Goal: Task Accomplishment & Management: Manage account settings

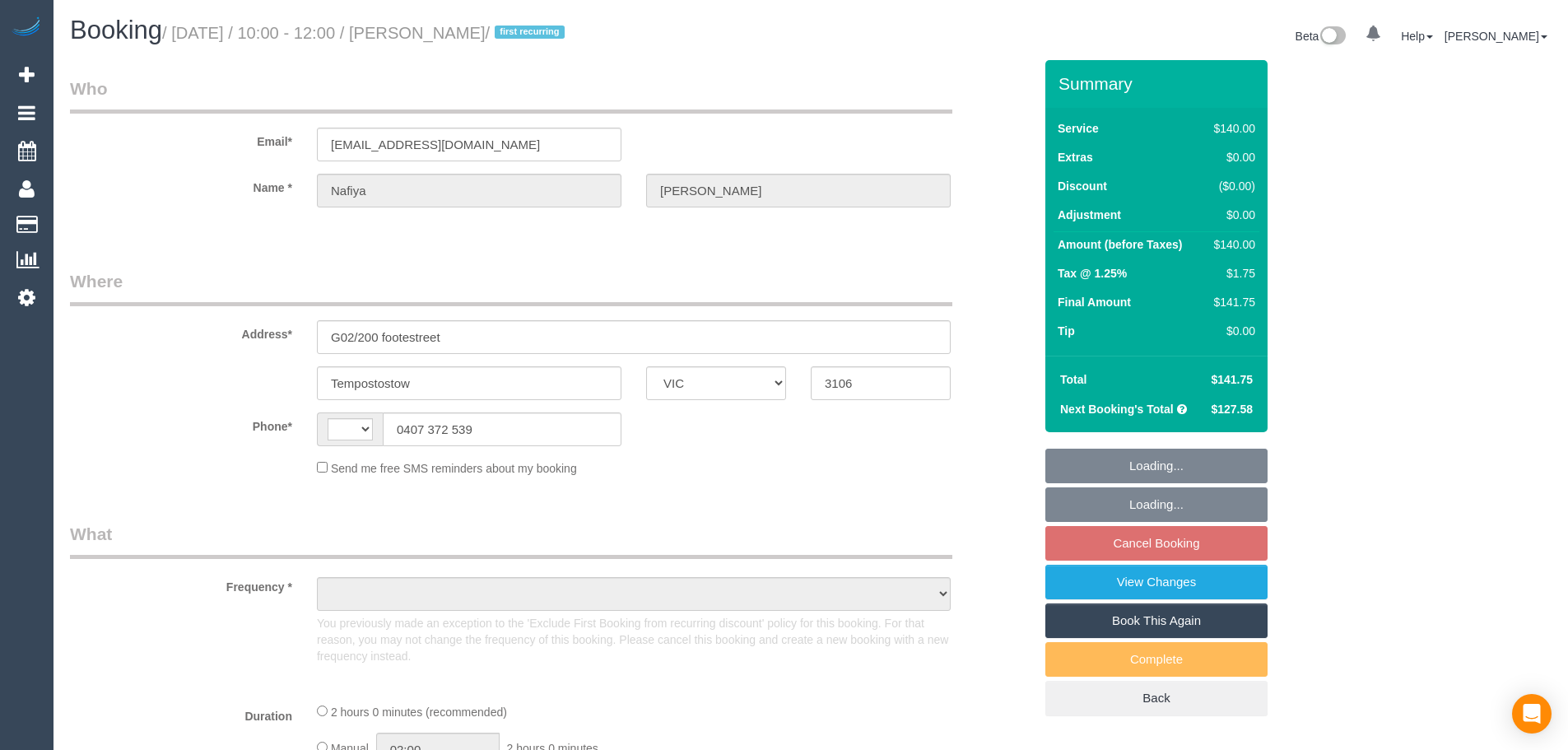
select select "VIC"
select select "string:AU"
select select "object:704"
select select "string:stripe-card_19LQOv2GScqysDRV1jcieNrg"
select select "number:28"
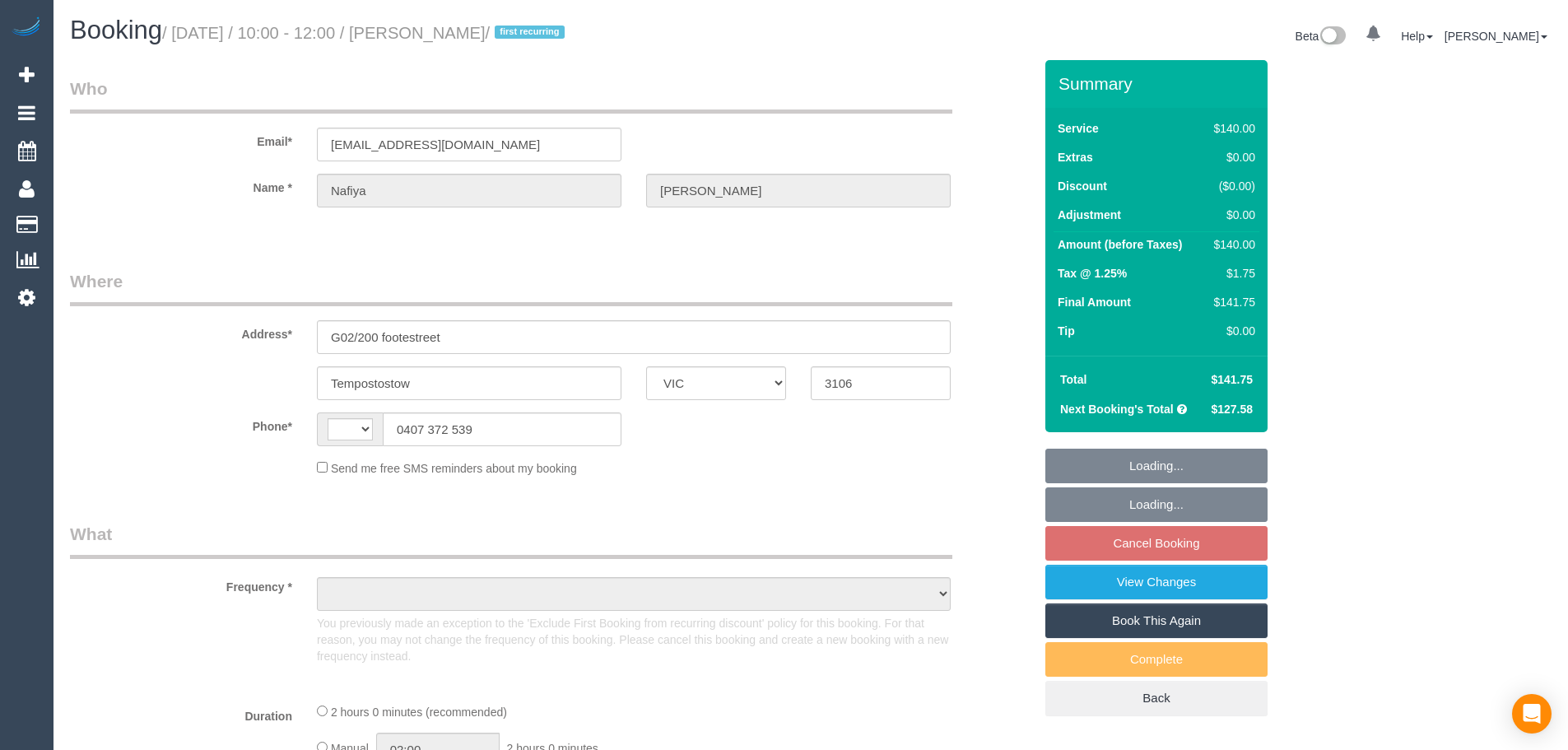
select select "number:14"
select select "number:18"
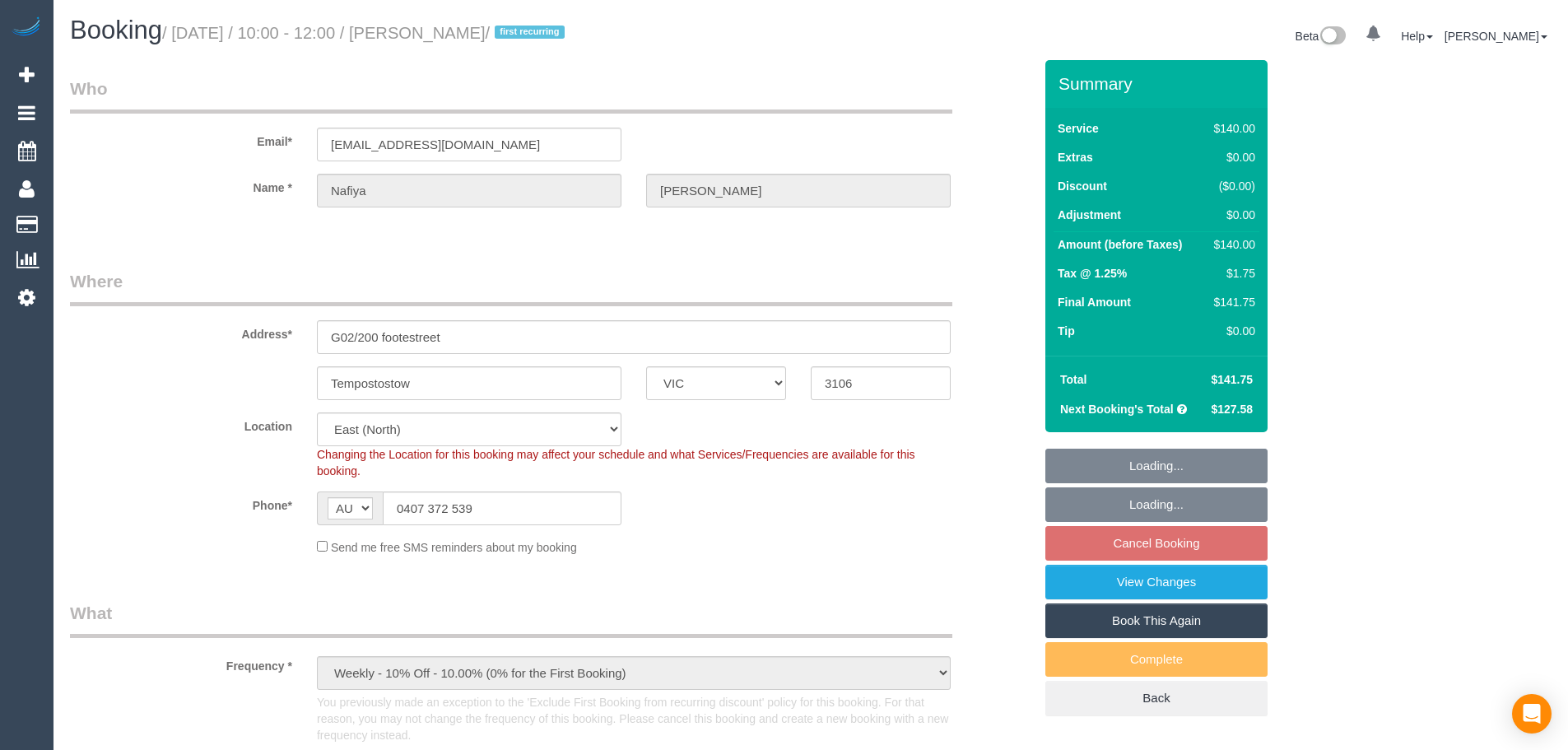
select select "object:1288"
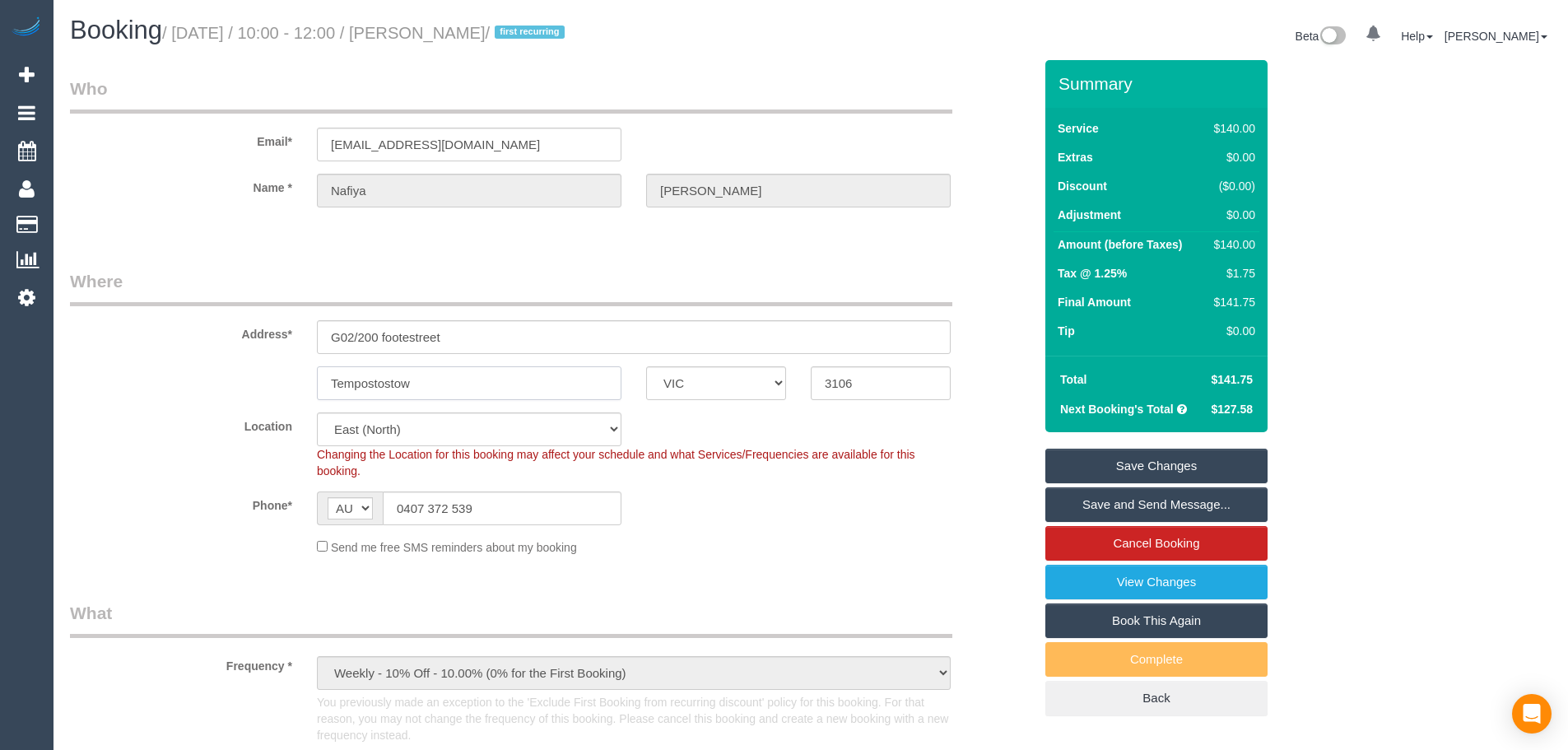
drag, startPoint x: 450, startPoint y: 396, endPoint x: 287, endPoint y: 371, distance: 164.9
click at [287, 371] on div "Tempostostow ACT NSW NT QLD SA TAS VIC WA 3106" at bounding box center [552, 383] width 988 height 34
click at [456, 339] on input "G02/200 footestreet" at bounding box center [633, 337] width 633 height 34
click at [410, 404] on fieldset "Where Address* G02/200 footestreet Tempostostow ACT NSW NT QLD SA TAS VIC WA 31…" at bounding box center [552, 419] width 963 height 299
click at [424, 380] on input "Tempostostow" at bounding box center [469, 383] width 305 height 34
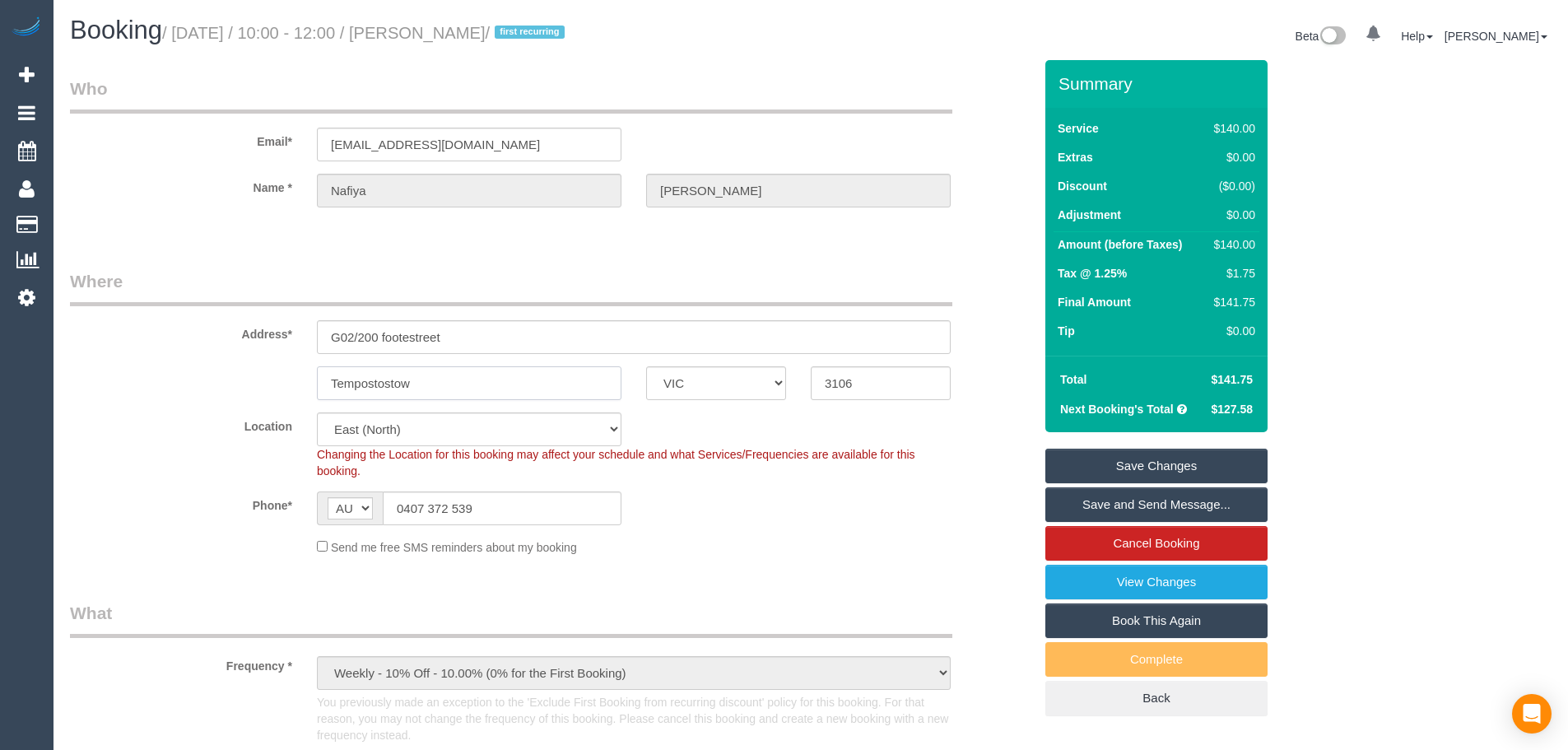
drag, startPoint x: 444, startPoint y: 390, endPoint x: 61, endPoint y: 364, distance: 383.9
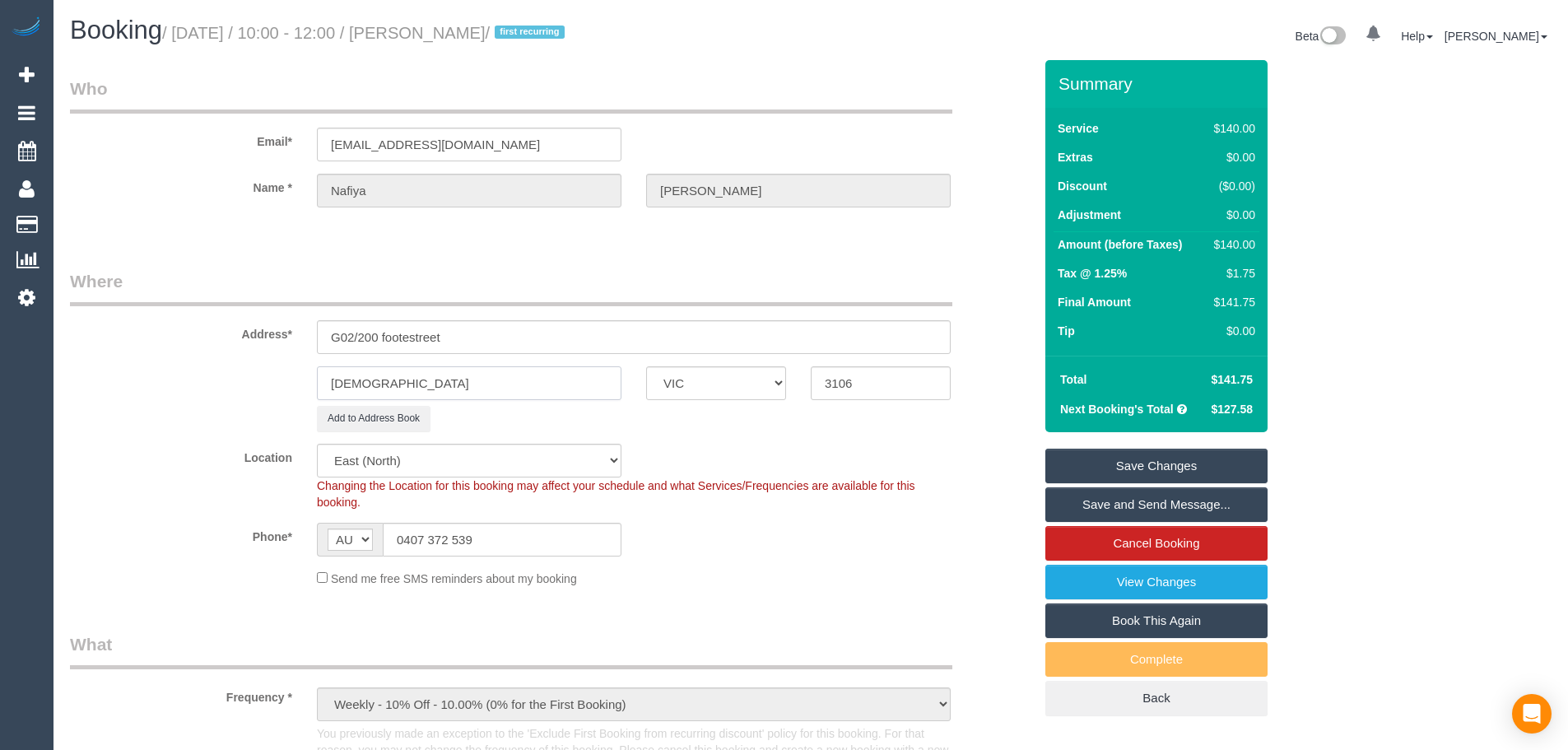
click at [448, 381] on input "[DEMOGRAPHIC_DATA]" at bounding box center [469, 383] width 305 height 34
drag, startPoint x: 448, startPoint y: 381, endPoint x: 137, endPoint y: 345, distance: 313.1
click at [137, 345] on sui-booking-address "Address* G02/200 footestreet Templestowe ACT NSW NT QLD SA TAS VIC WA 3106 Add …" at bounding box center [552, 350] width 963 height 163
paste input "text"
type input "[DEMOGRAPHIC_DATA]"
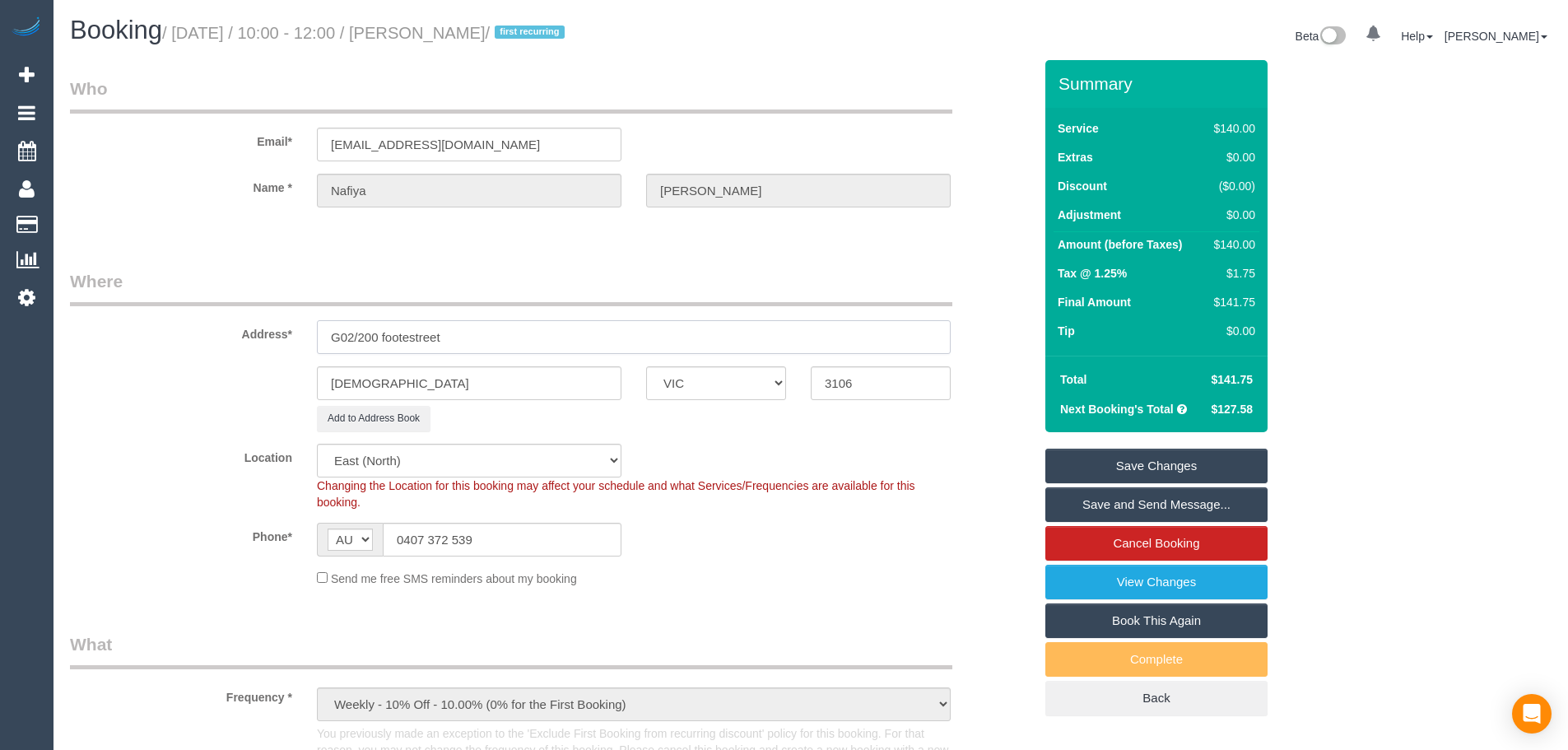
click at [465, 340] on input "G02/200 footestreet" at bounding box center [633, 337] width 633 height 34
drag, startPoint x: 389, startPoint y: 323, endPoint x: 168, endPoint y: 317, distance: 221.1
click at [165, 320] on div "Address* G02/200 footestreet" at bounding box center [552, 311] width 988 height 84
click at [447, 342] on input "G02/200 footestreet" at bounding box center [633, 337] width 633 height 34
drag, startPoint x: 458, startPoint y: 332, endPoint x: 378, endPoint y: 331, distance: 80.0
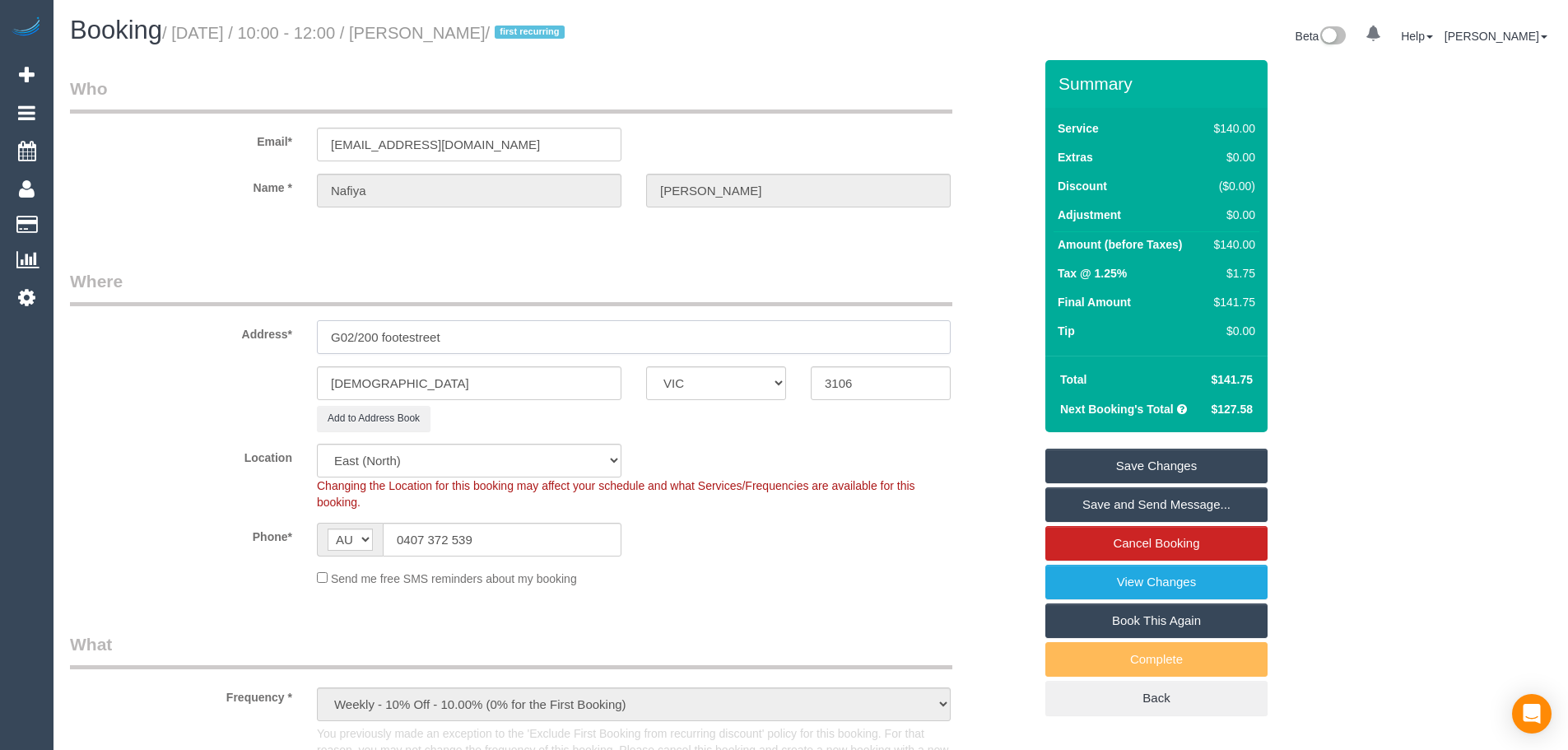
click at [378, 331] on input "G02/200 footestreet" at bounding box center [633, 337] width 633 height 34
type input "G02/[STREET_ADDRESS][PERSON_NAME]"
drag, startPoint x: 540, startPoint y: 30, endPoint x: 436, endPoint y: 31, distance: 104.0
click at [436, 31] on small "/ October 17, 2025 / 10:00 - 12:00 / Nafiya Nadeen / first recurring" at bounding box center [366, 33] width 408 height 18
copy small "Nafiya Nadeen"
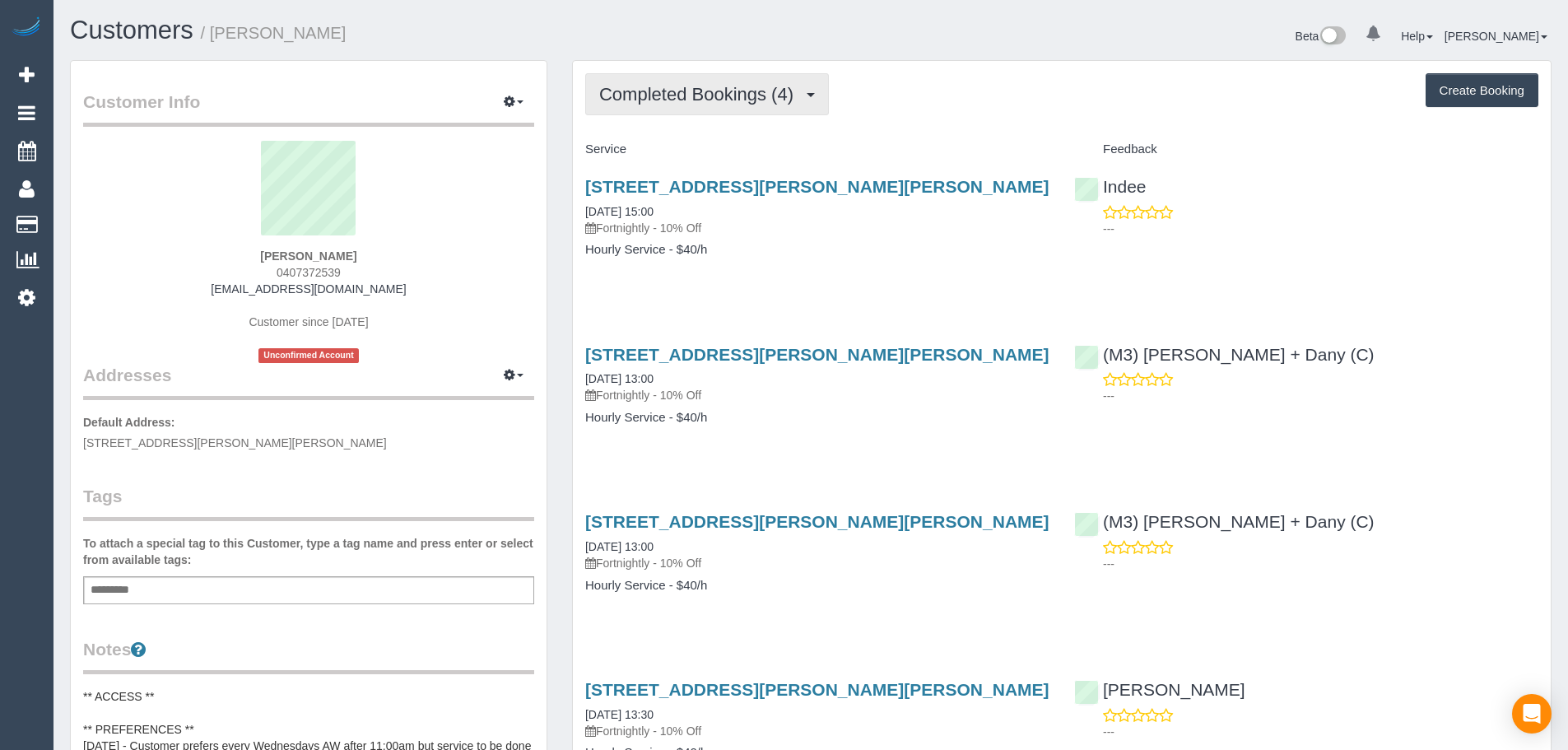
click at [821, 83] on button "Completed Bookings (4)" at bounding box center [707, 93] width 243 height 42
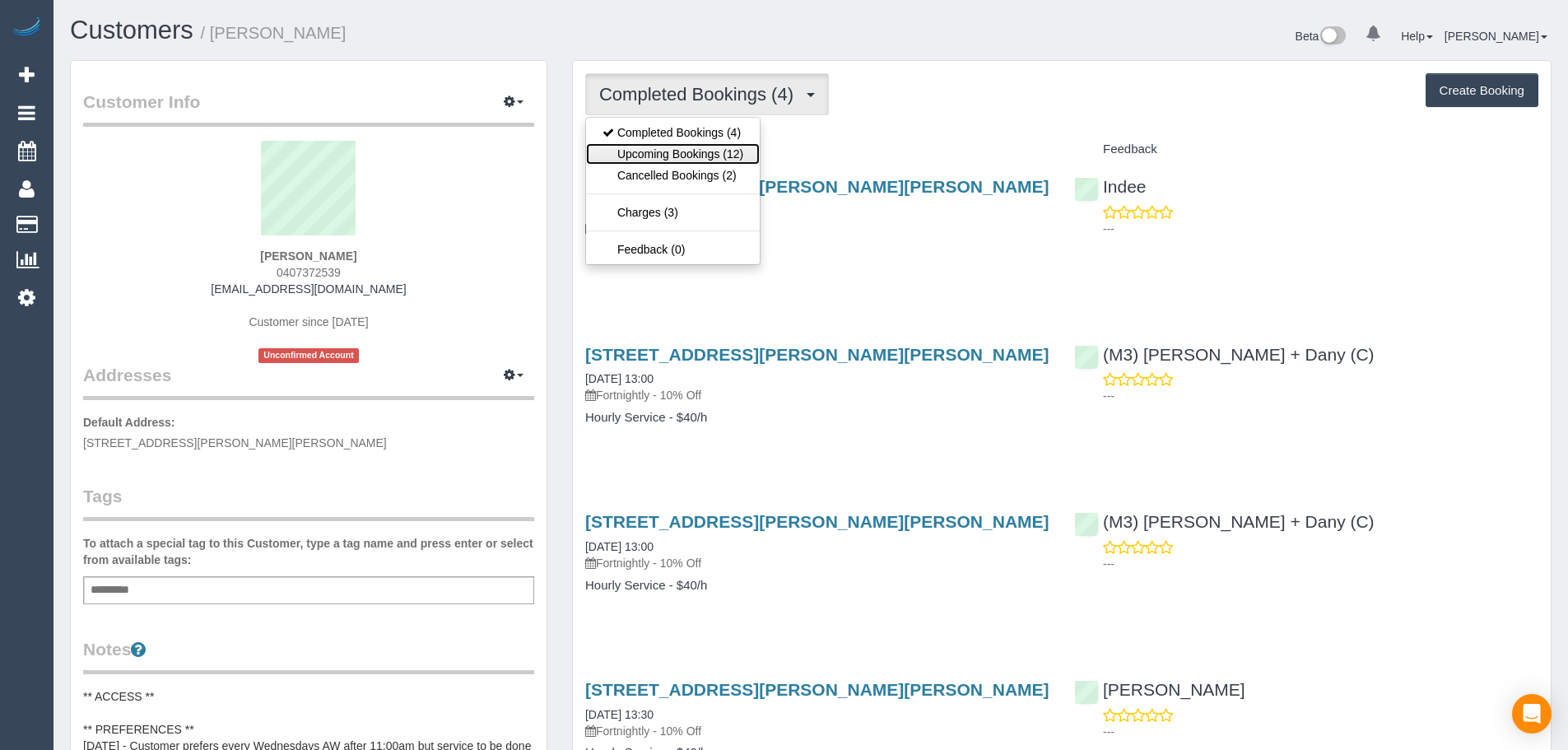
click at [740, 150] on link "Upcoming Bookings (12)" at bounding box center [673, 154] width 174 height 21
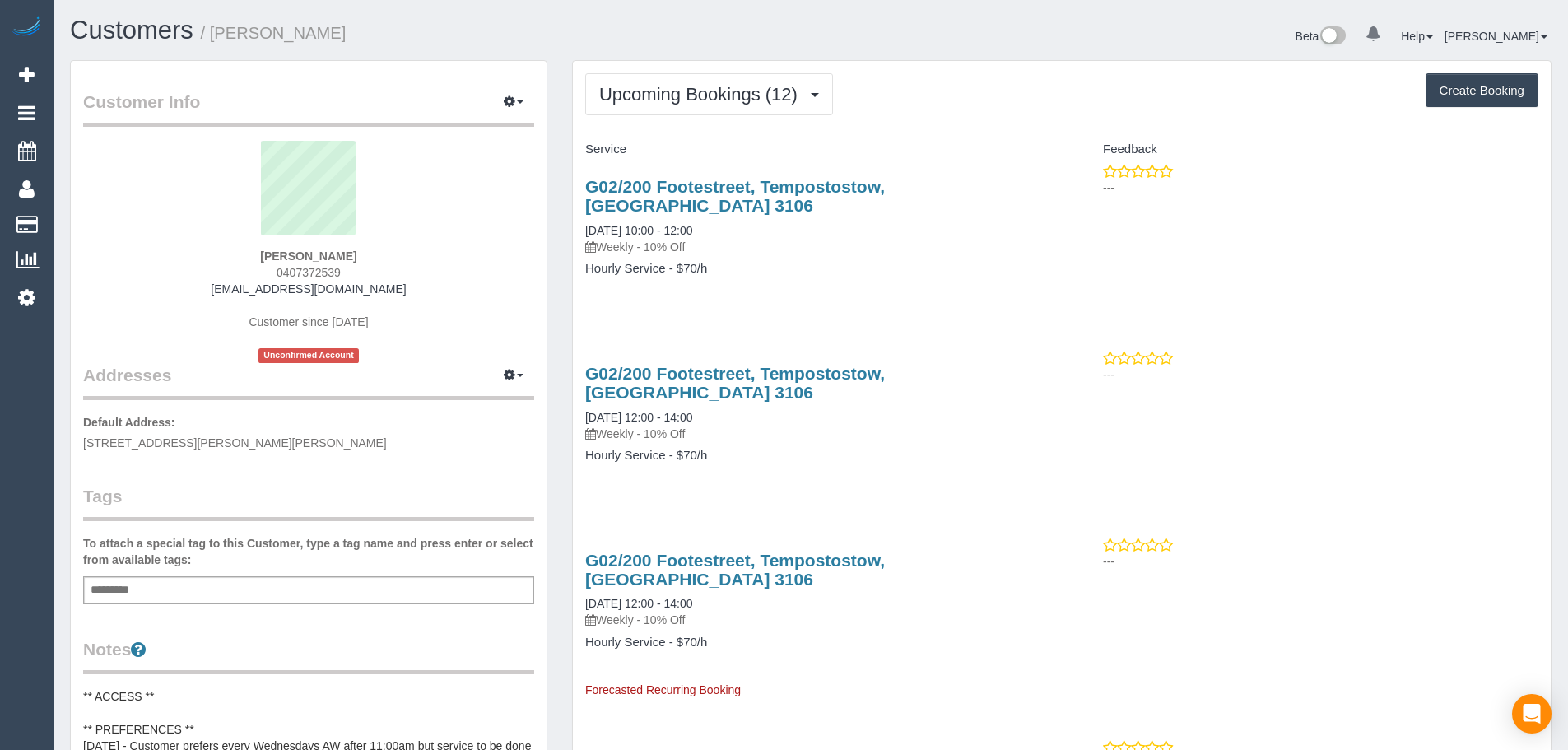
drag, startPoint x: 354, startPoint y: 270, endPoint x: 285, endPoint y: 271, distance: 69.0
click at [285, 271] on div "Nafiya Nadeen 0407372539 nafiya.nadeem@gmail.com Customer since 2016 Unconfirme…" at bounding box center [309, 251] width 451 height 222
copy span "407372539"
click at [933, 271] on div "G02/200 Footestreet, Tempostostow, VIC 3106 17/10/2025 10:00 - 12:00 Weekly - 1…" at bounding box center [817, 235] width 489 height 146
click at [831, 266] on div "G02/200 Footestreet, Tempostostow, VIC 3106 17/10/2025 10:00 - 12:00 Weekly - 1…" at bounding box center [817, 235] width 489 height 146
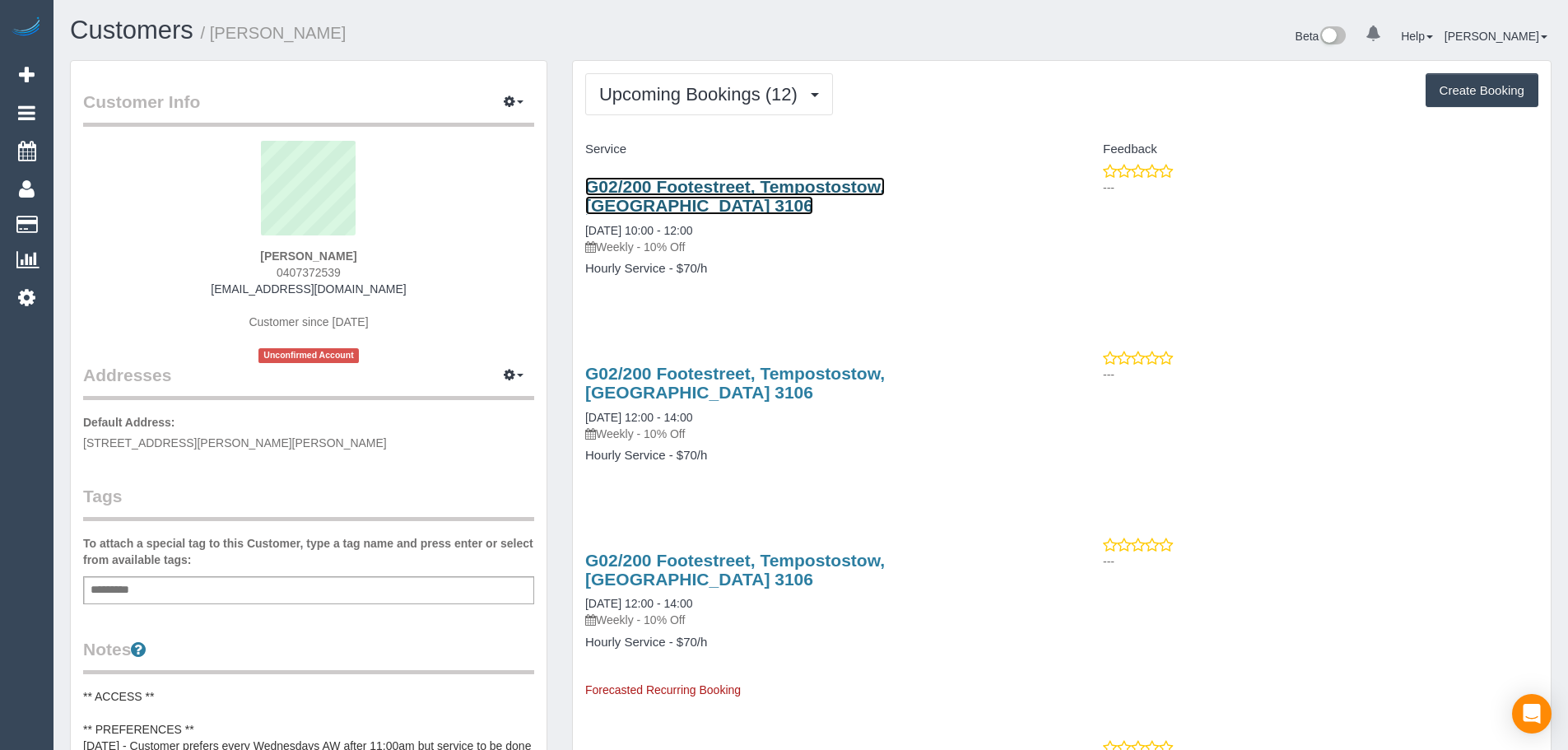
click at [816, 192] on link "G02/200 Footestreet, Tempostostow, VIC 3106" at bounding box center [735, 195] width 299 height 38
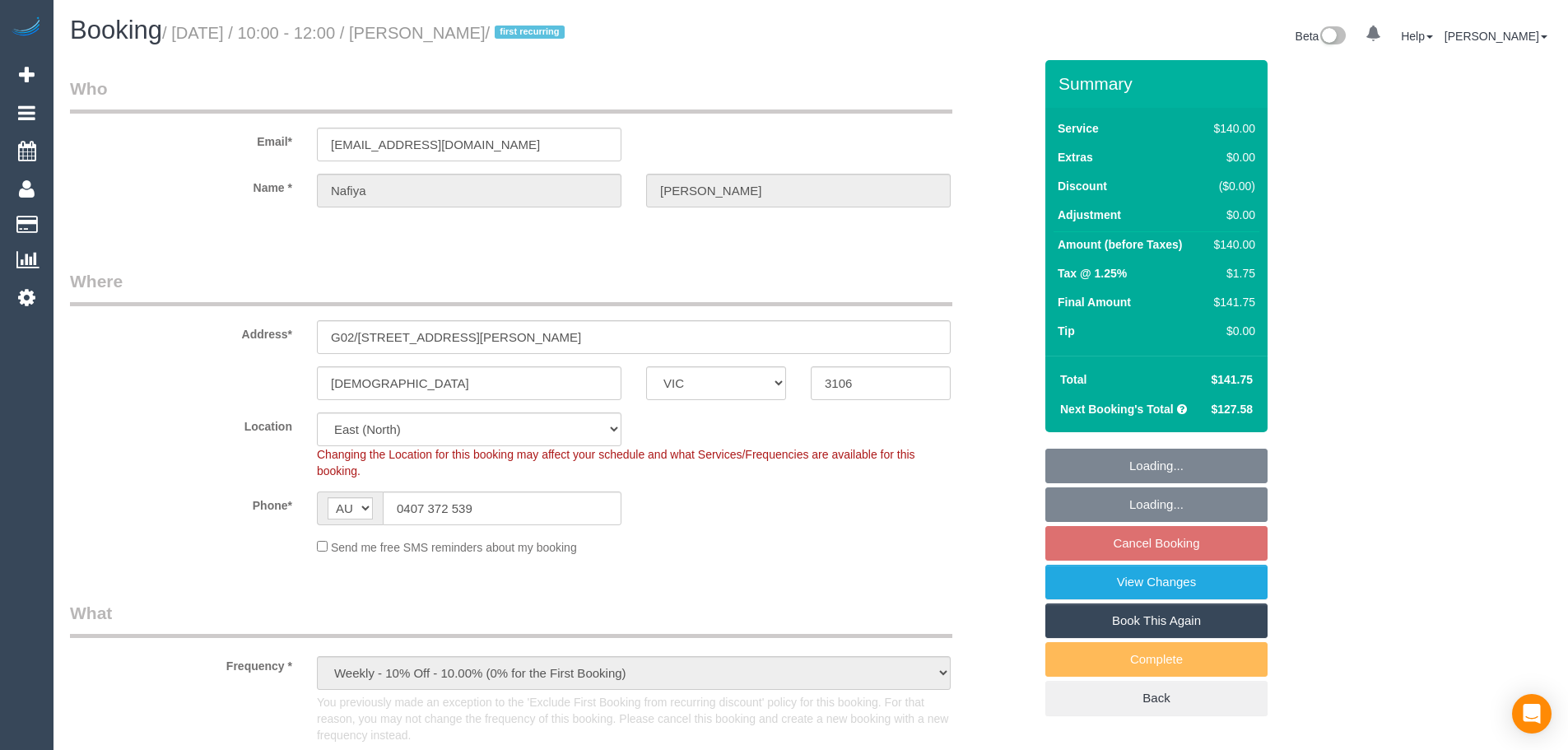
select select "VIC"
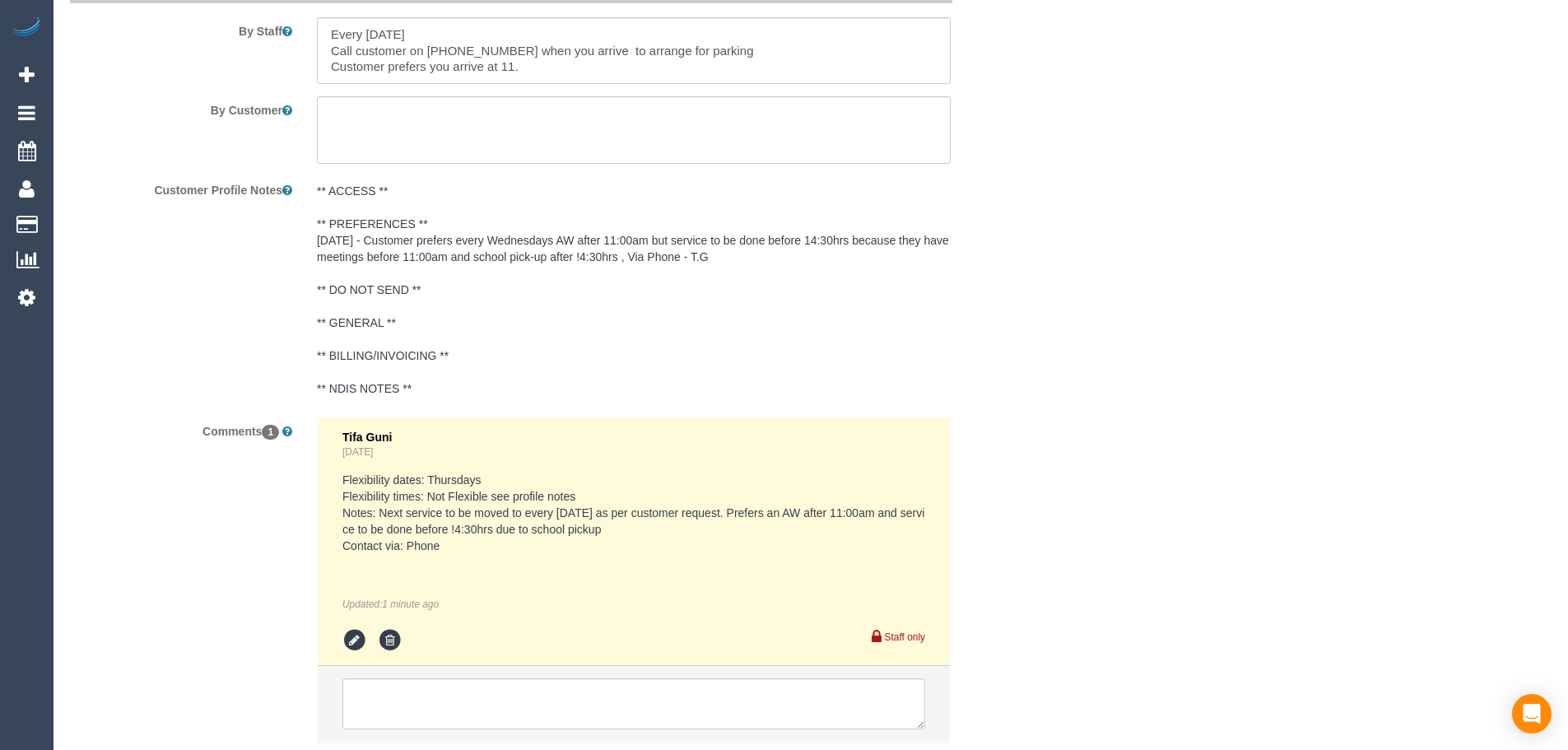
select select "object:890"
select select "string:stripe-card_19LQOv2GScqysDRV1jcieNrg"
select select "number:28"
select select "number:14"
select select "number:18"
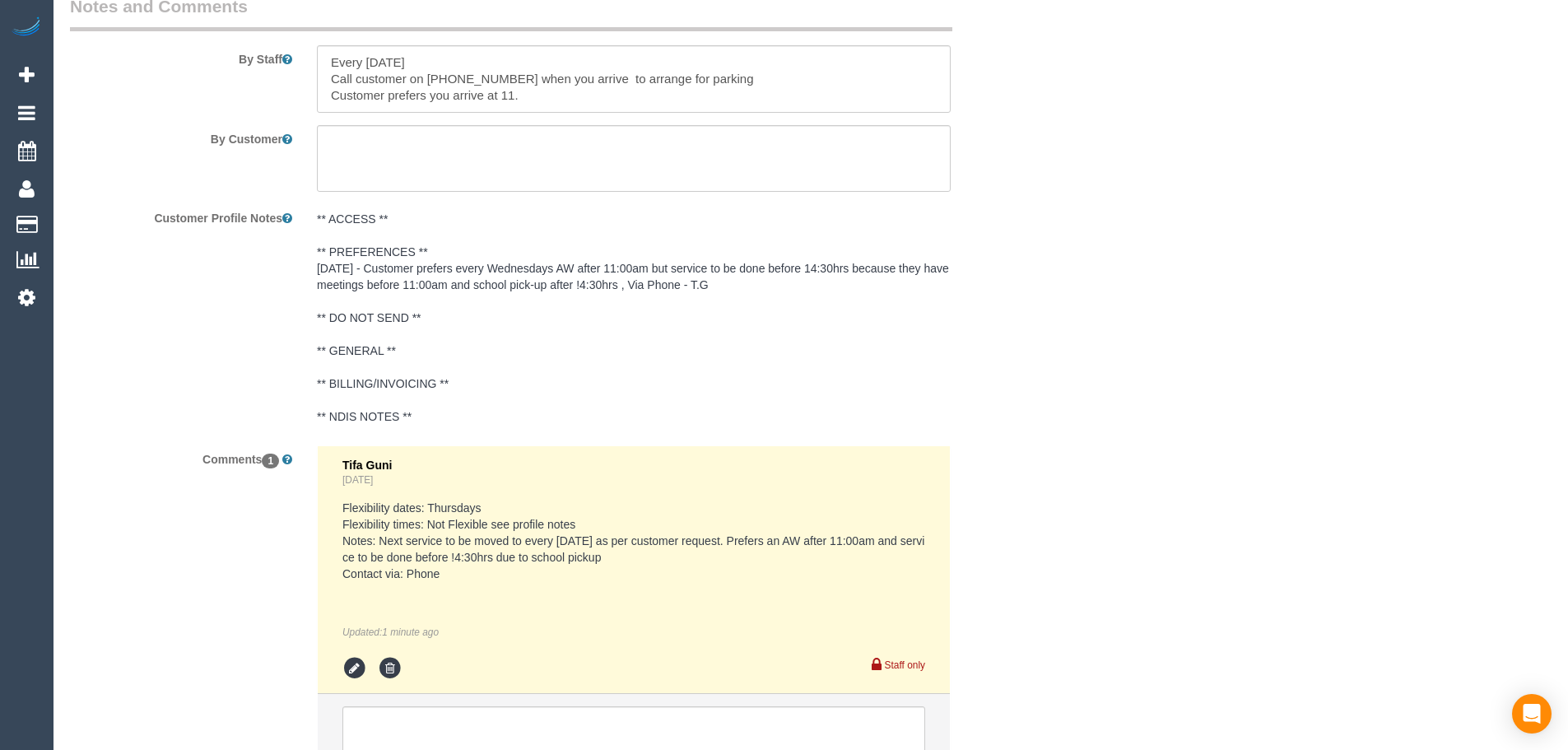
scroll to position [3083, 0]
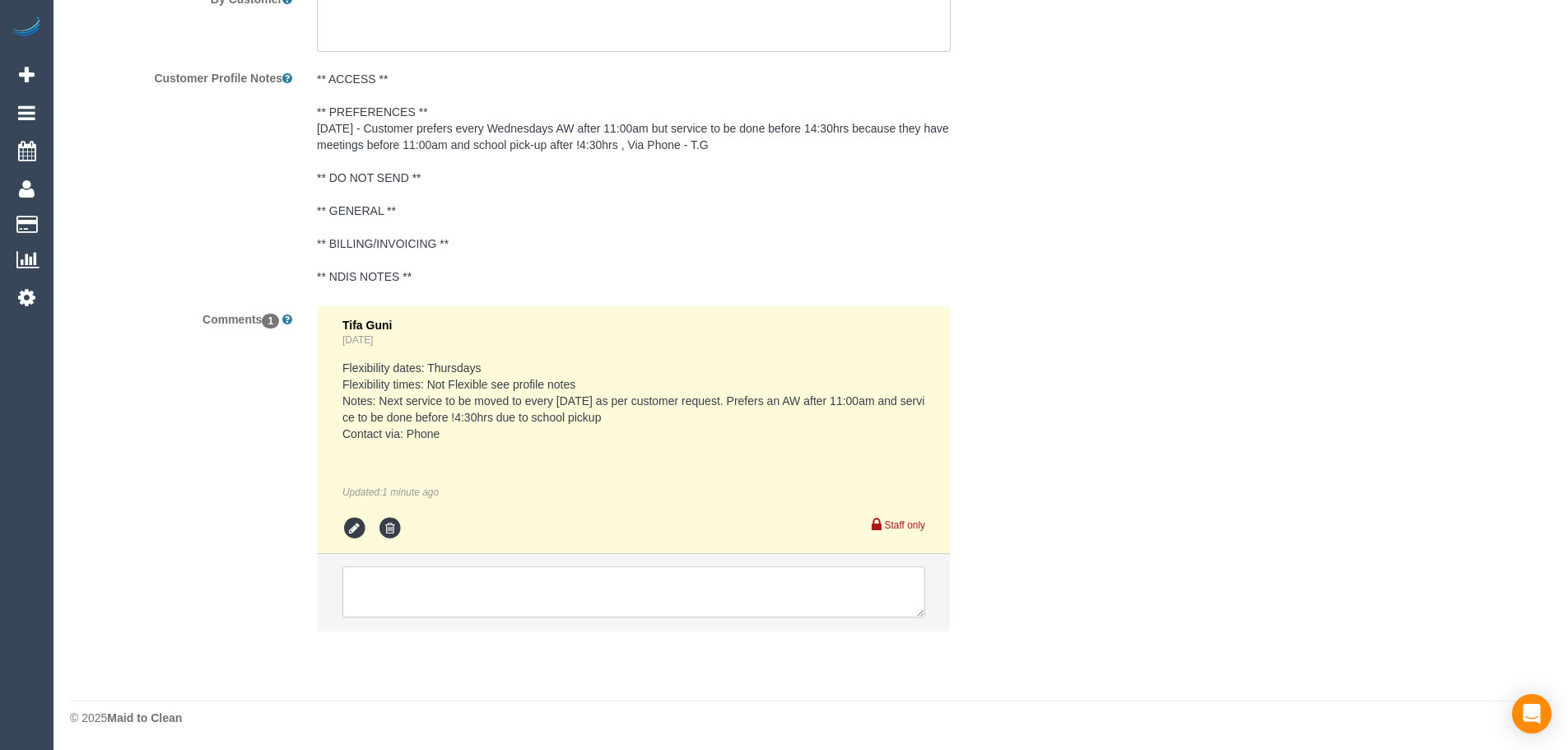
click at [553, 586] on textarea at bounding box center [633, 591] width 583 height 51
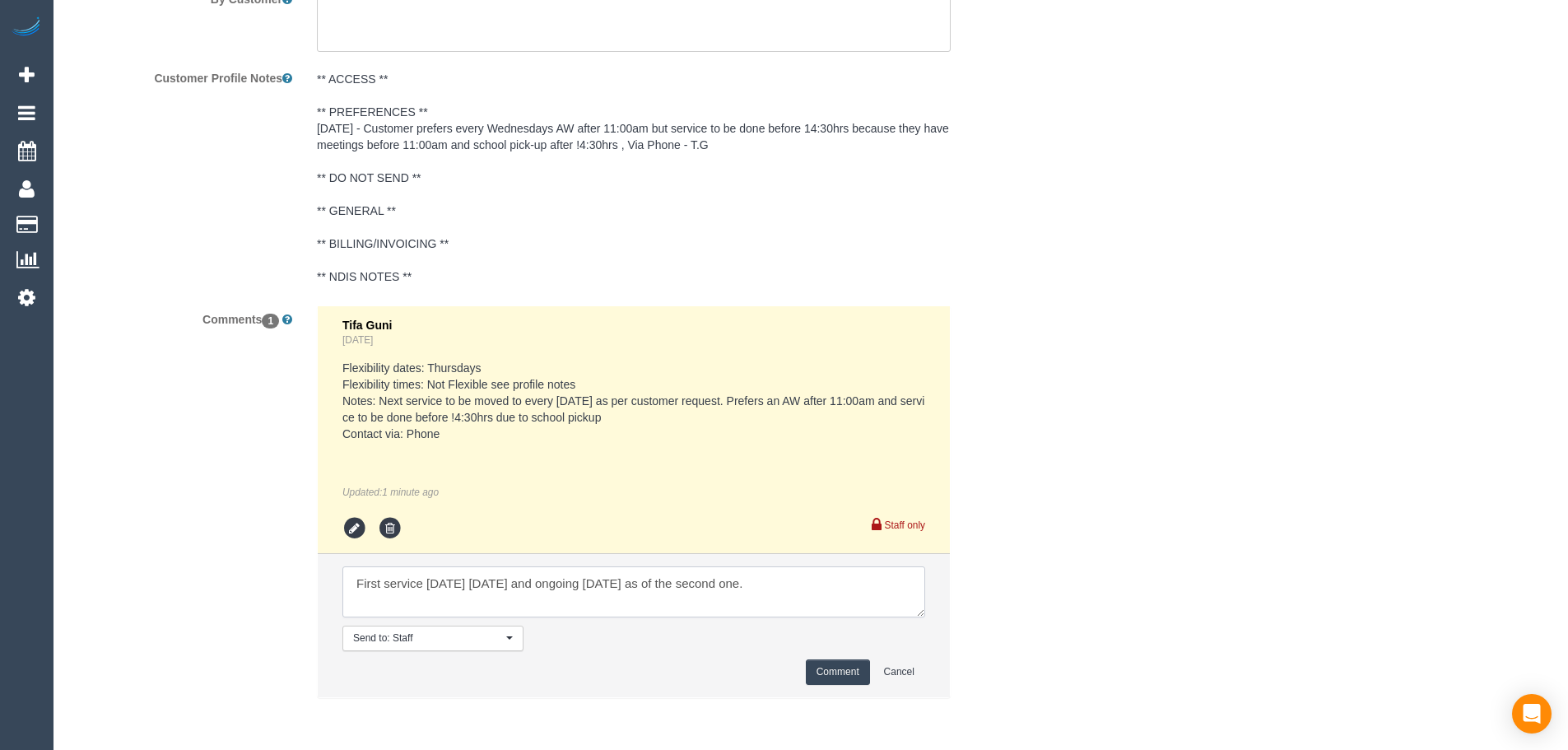
type textarea "First service [DATE] [DATE] and ongoing [DATE] as of the second one."
click at [815, 690] on li "Send to: Staff Nothing selected Send to: Staff Send to: Customer Send to: Team …" at bounding box center [634, 626] width 633 height 143
click at [829, 667] on button "Comment" at bounding box center [838, 672] width 64 height 26
